Goal: Communication & Community: Ask a question

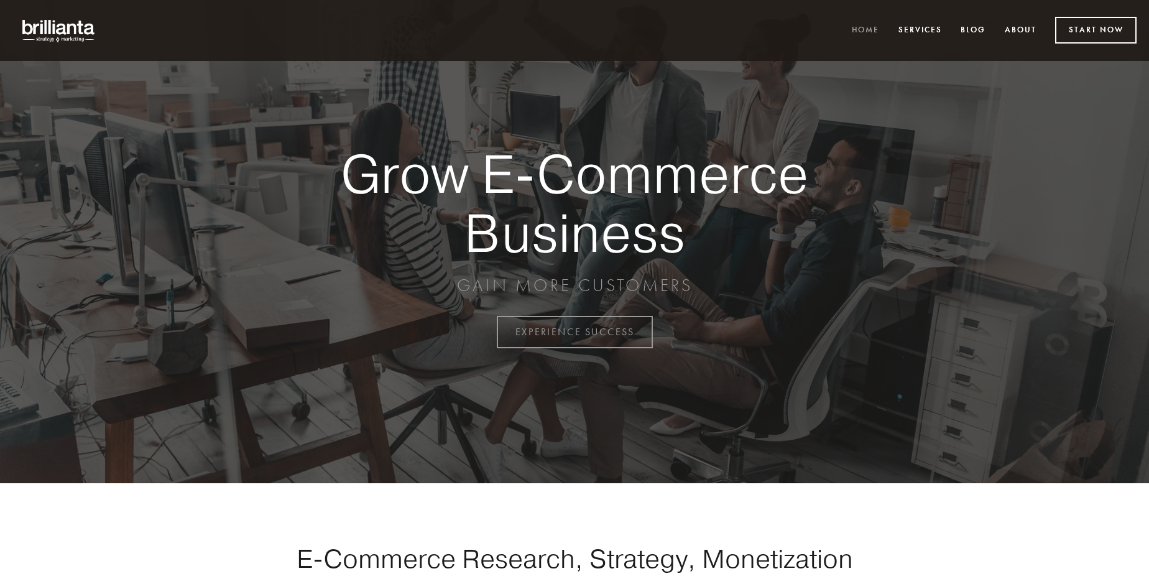
scroll to position [3259, 0]
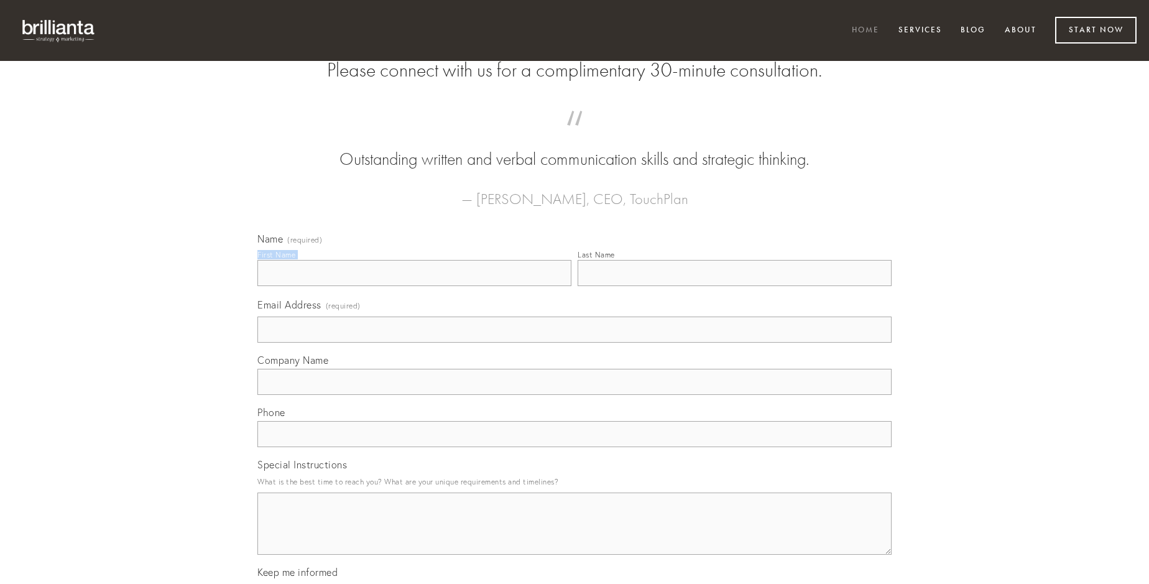
type input "[PERSON_NAME]"
click at [734, 286] on input "Last Name" at bounding box center [735, 273] width 314 height 26
type input "[PERSON_NAME]"
click at [575, 343] on input "Email Address (required)" at bounding box center [574, 329] width 634 height 26
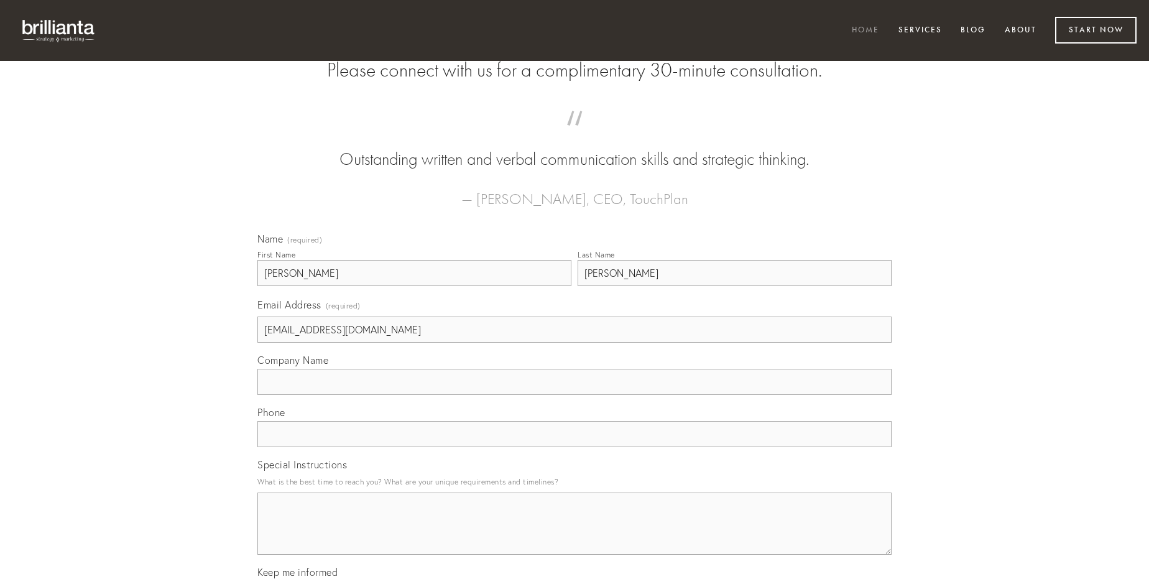
type input "[EMAIL_ADDRESS][DOMAIN_NAME]"
click at [575, 395] on input "Company Name" at bounding box center [574, 382] width 634 height 26
type input "somniculosus"
click at [575, 447] on input "text" at bounding box center [574, 434] width 634 height 26
click at [575, 535] on textarea "Special Instructions" at bounding box center [574, 523] width 634 height 62
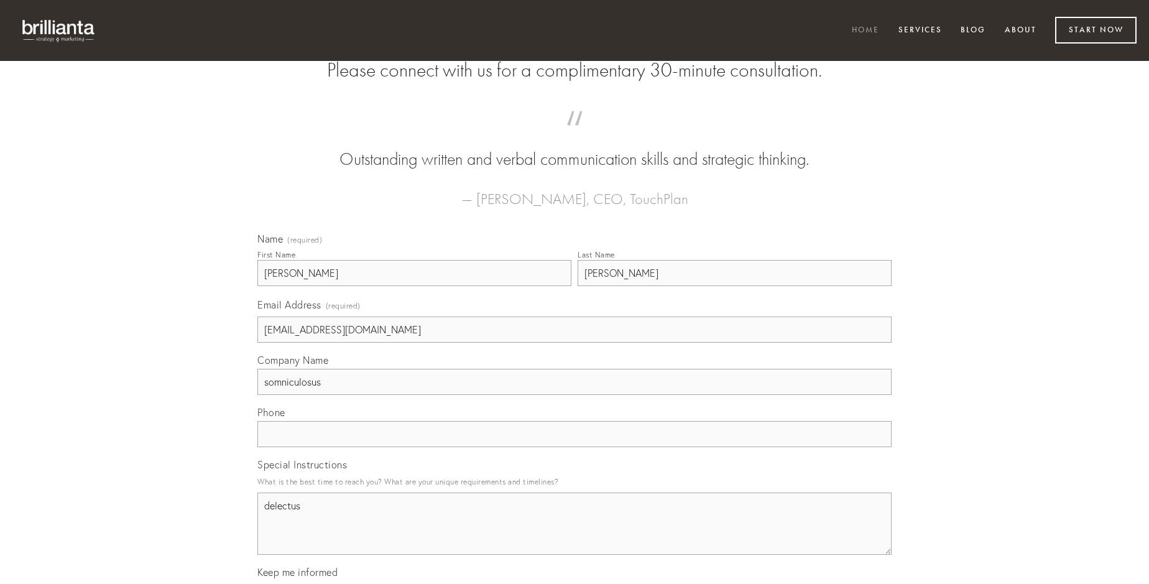
type textarea "delectus"
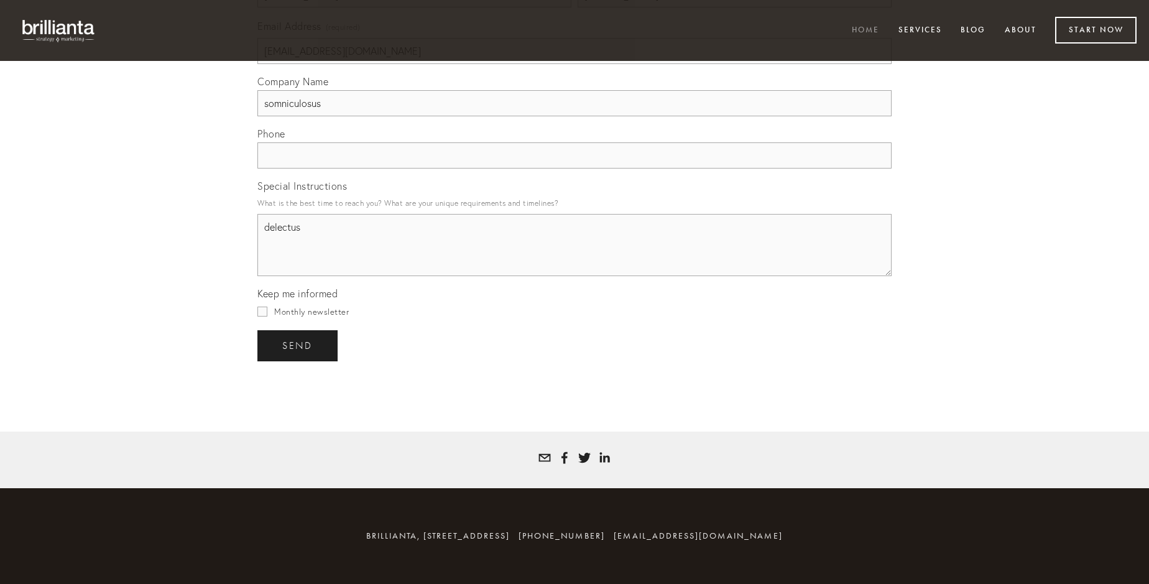
click at [298, 345] on span "send" at bounding box center [297, 345] width 30 height 11
